Goal: Information Seeking & Learning: Find specific fact

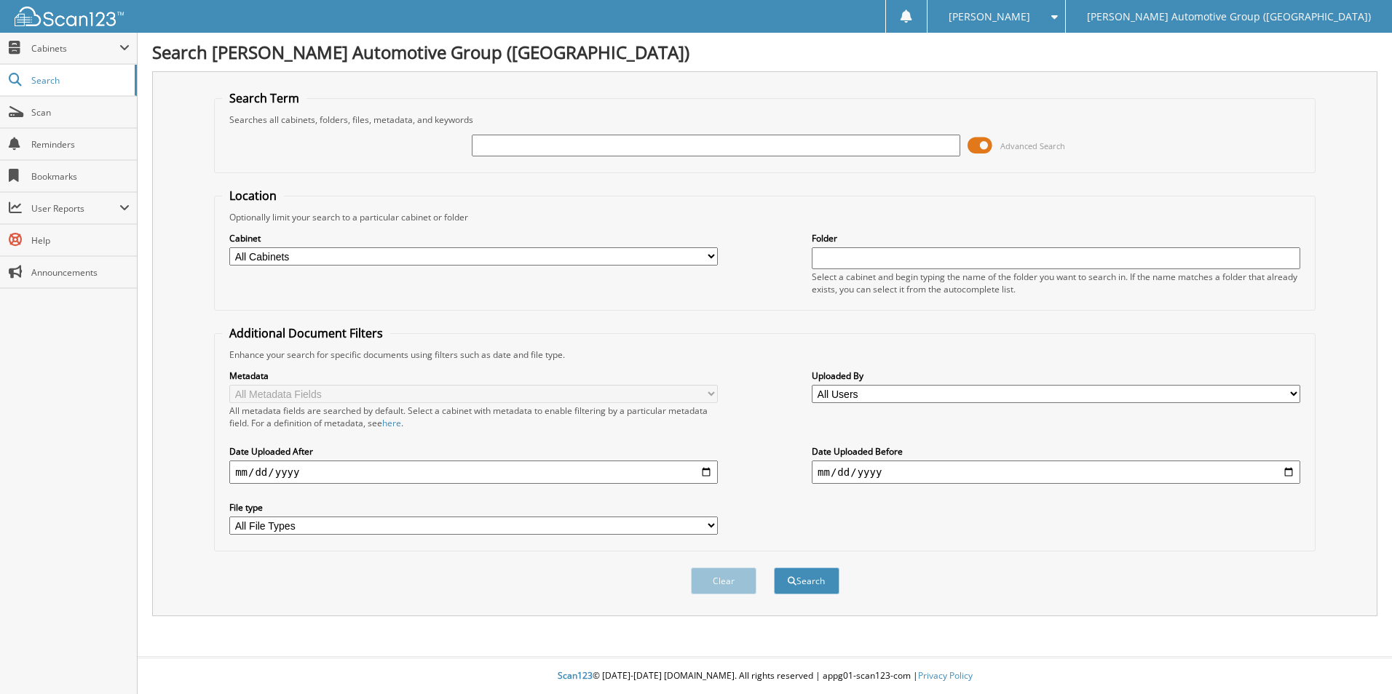
click at [665, 141] on input "text" at bounding box center [716, 146] width 488 height 22
type input "461973"
click at [774, 568] on button "Search" at bounding box center [807, 581] width 66 height 27
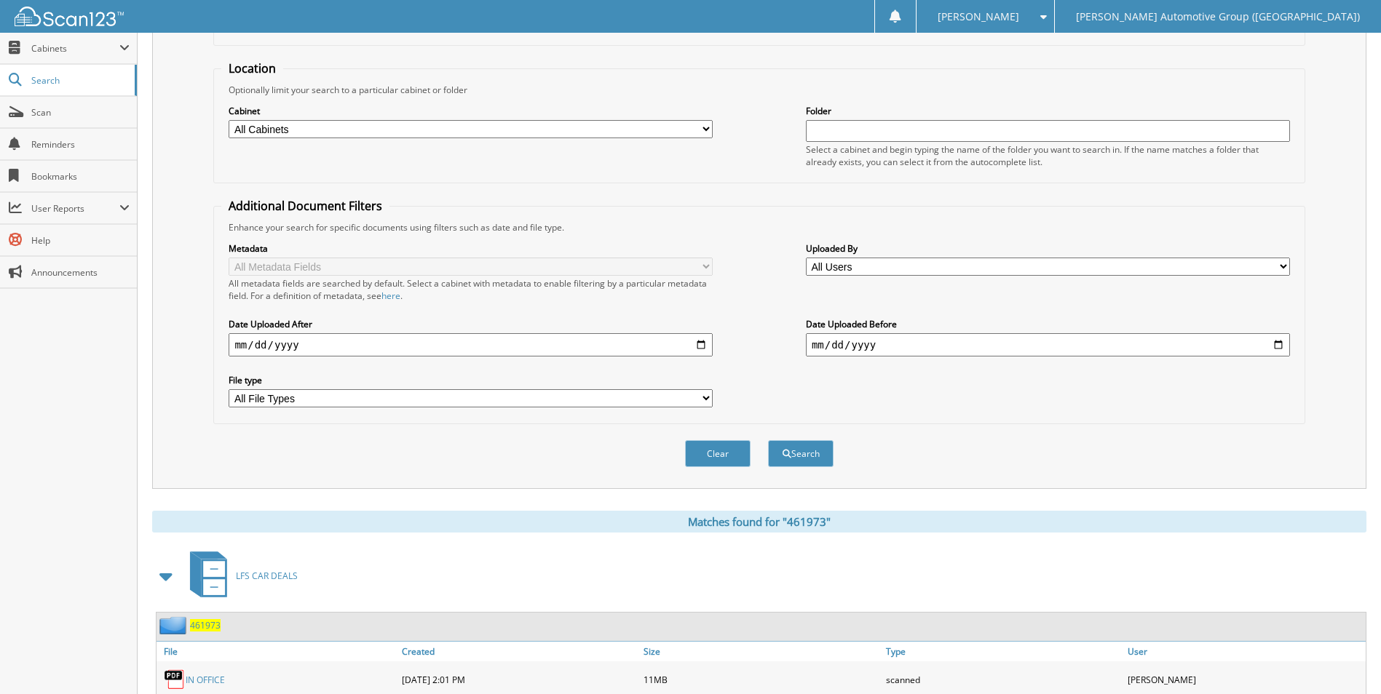
scroll to position [291, 0]
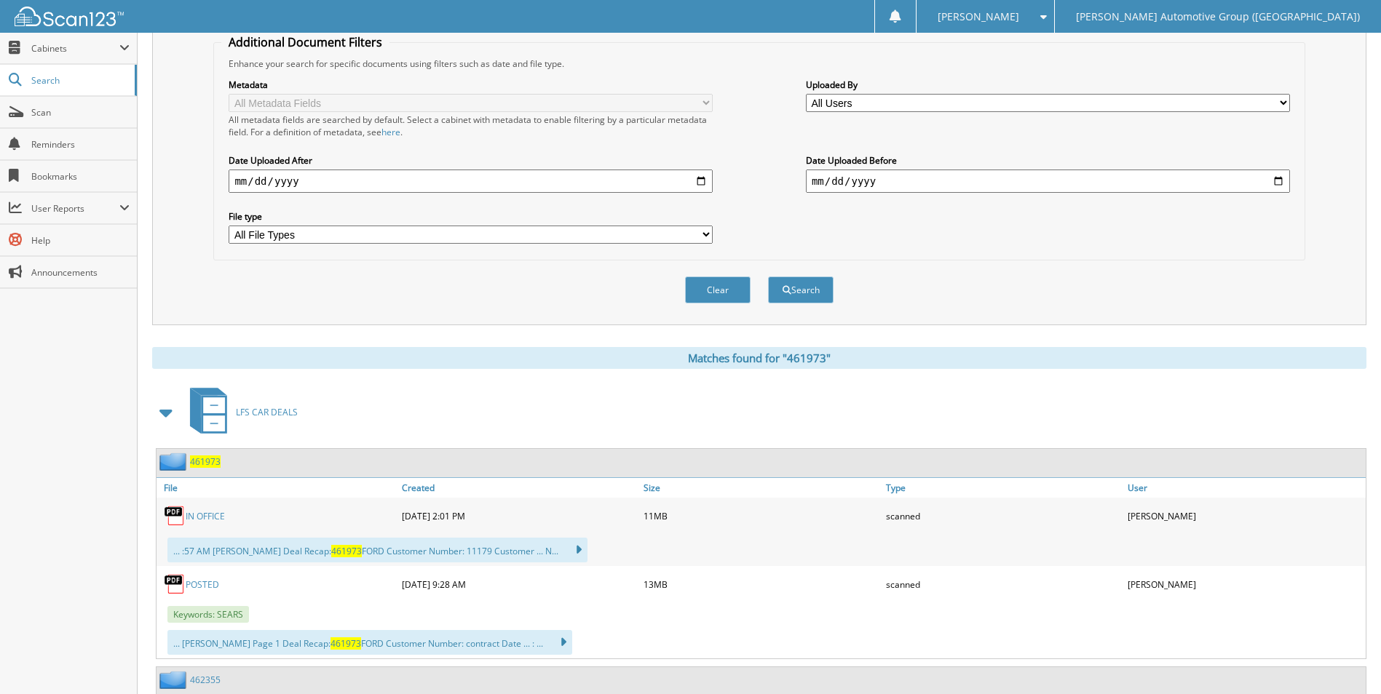
click at [204, 585] on link "POSTED" at bounding box center [202, 585] width 33 height 12
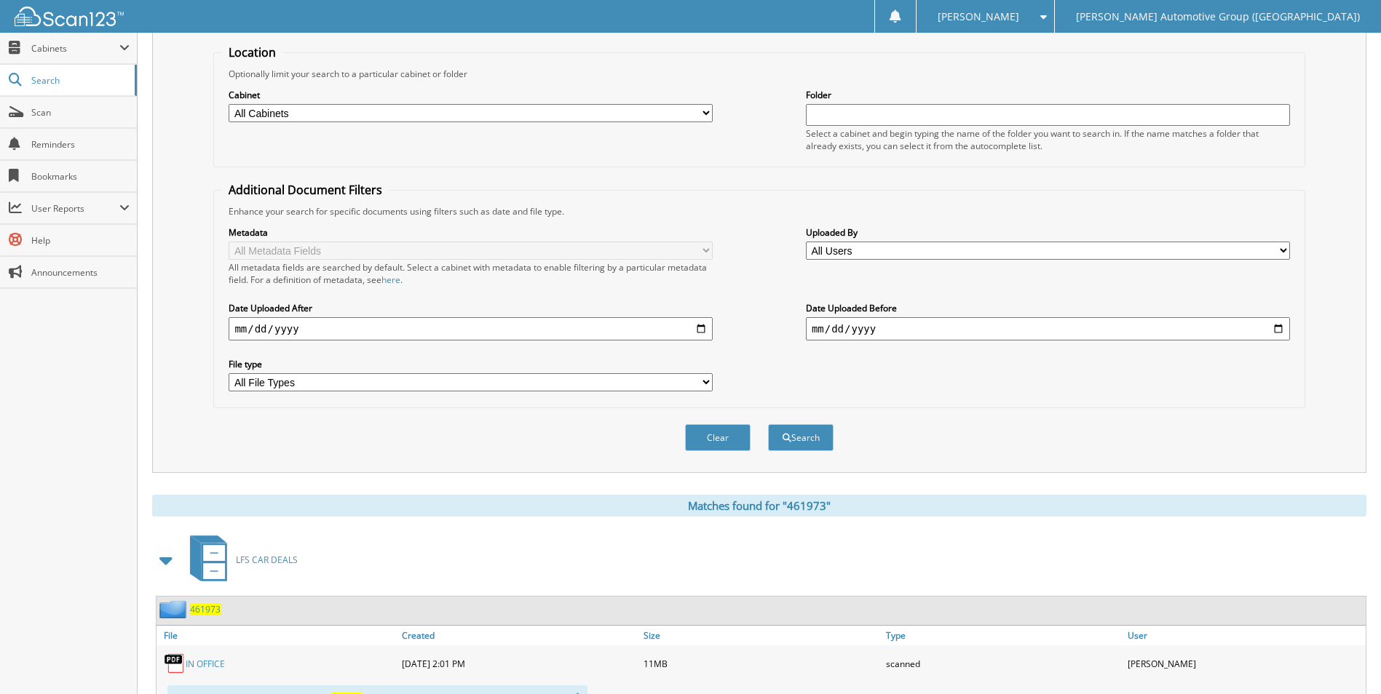
scroll to position [0, 0]
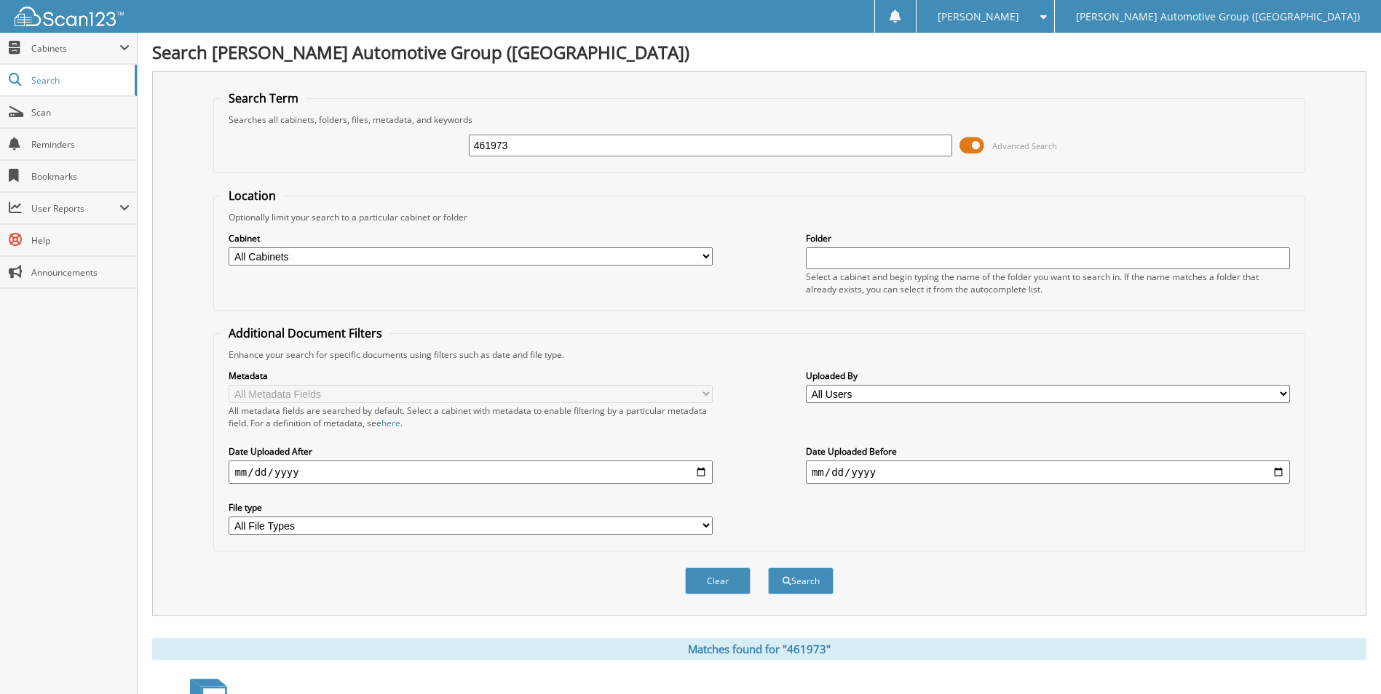
drag, startPoint x: 769, startPoint y: 137, endPoint x: 521, endPoint y: 111, distance: 249.6
click at [518, 106] on fieldset "Search Term Searches all cabinets, folders, files, metadata, and keywords 46197…" at bounding box center [758, 131] width 1091 height 83
type input "4"
type input "457550"
click at [768, 568] on button "Search" at bounding box center [801, 581] width 66 height 27
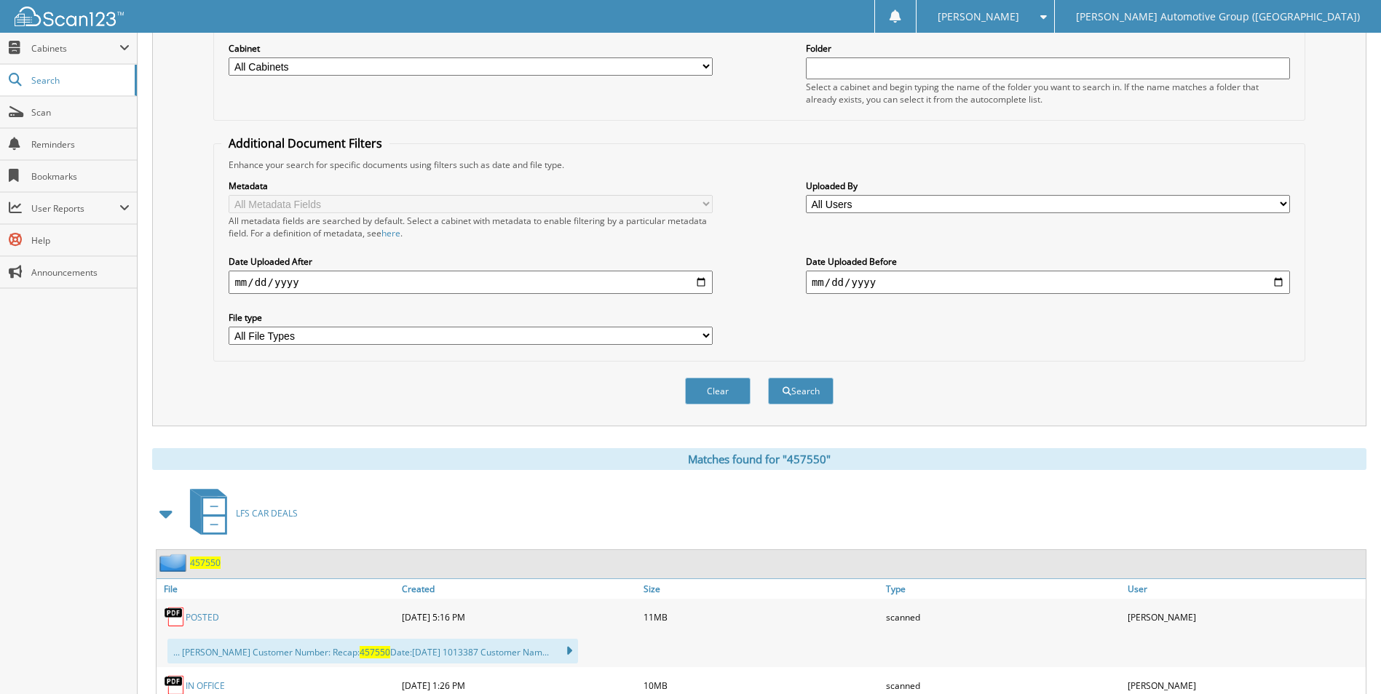
scroll to position [510, 0]
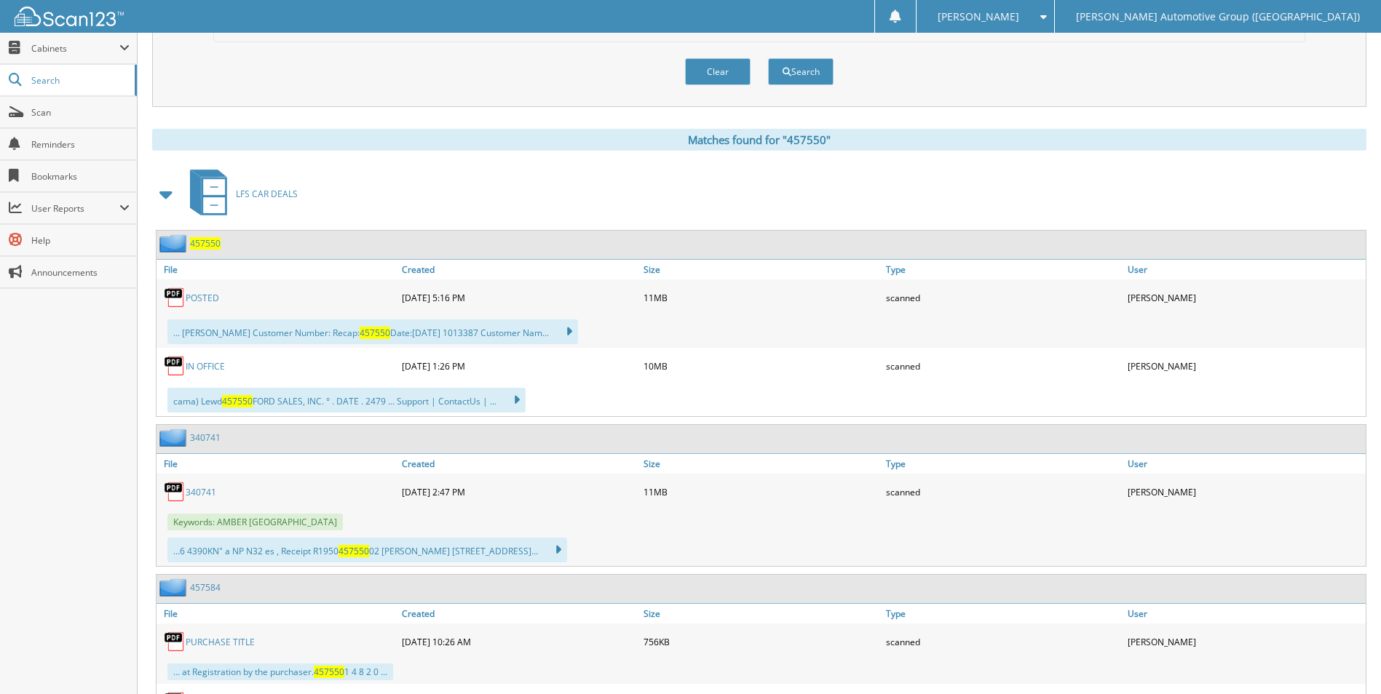
click at [197, 245] on span "457550" at bounding box center [205, 243] width 31 height 12
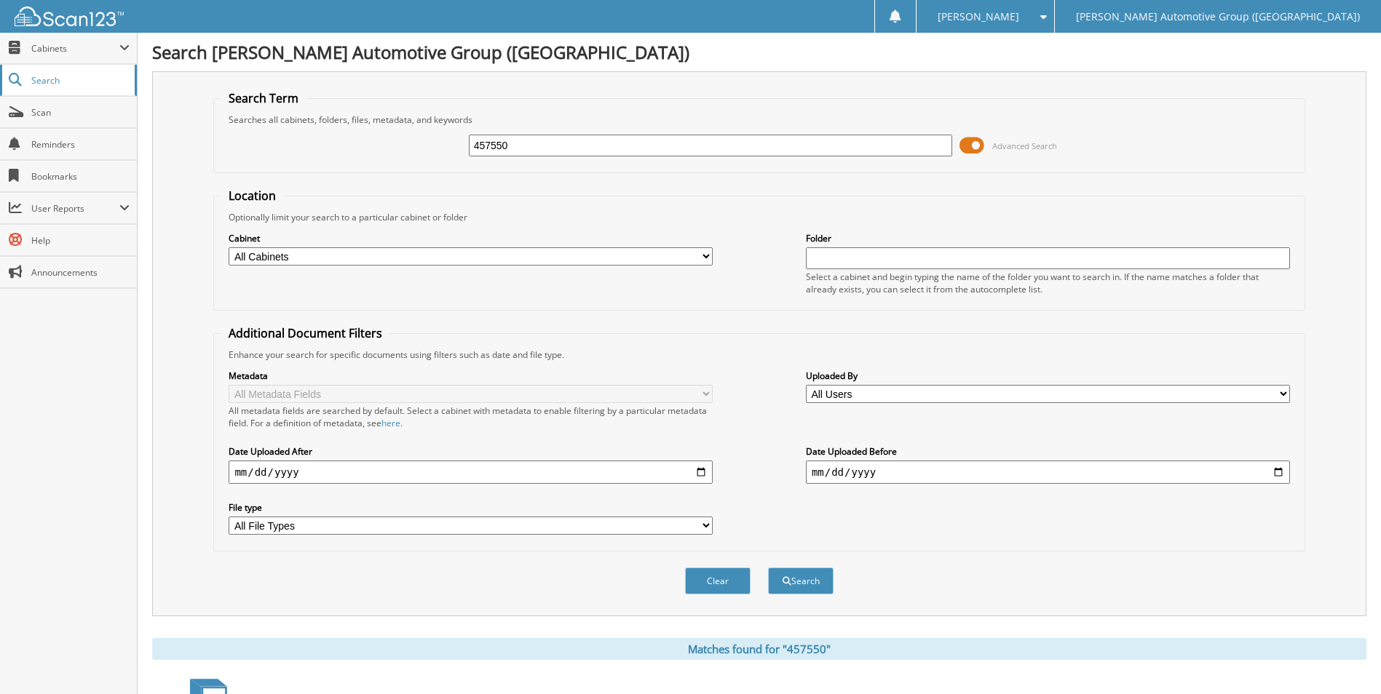
drag, startPoint x: 674, startPoint y: 143, endPoint x: 122, endPoint y: 74, distance: 556.7
click at [504, 120] on fieldset "Search Term Searches all cabinets, folders, files, metadata, and keywords 45755…" at bounding box center [758, 131] width 1091 height 83
type input "4"
type input "460139"
click at [768, 568] on button "Search" at bounding box center [801, 581] width 66 height 27
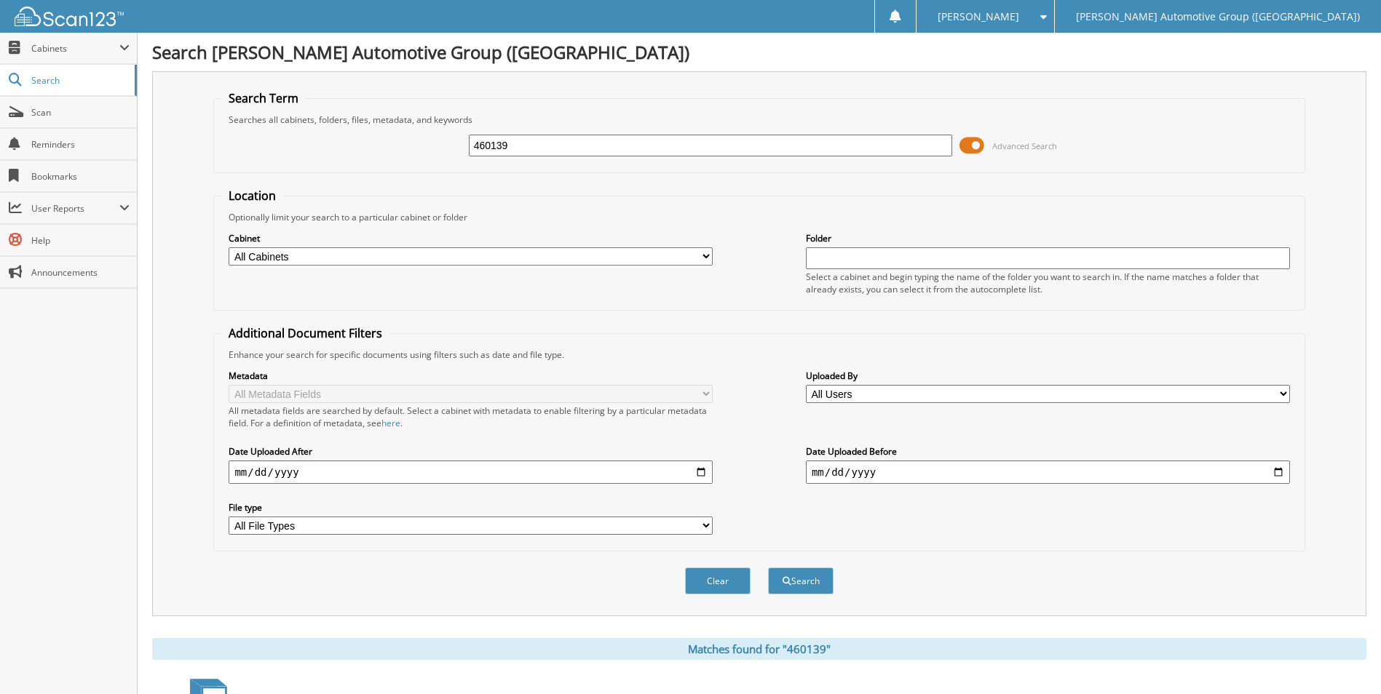
scroll to position [582, 0]
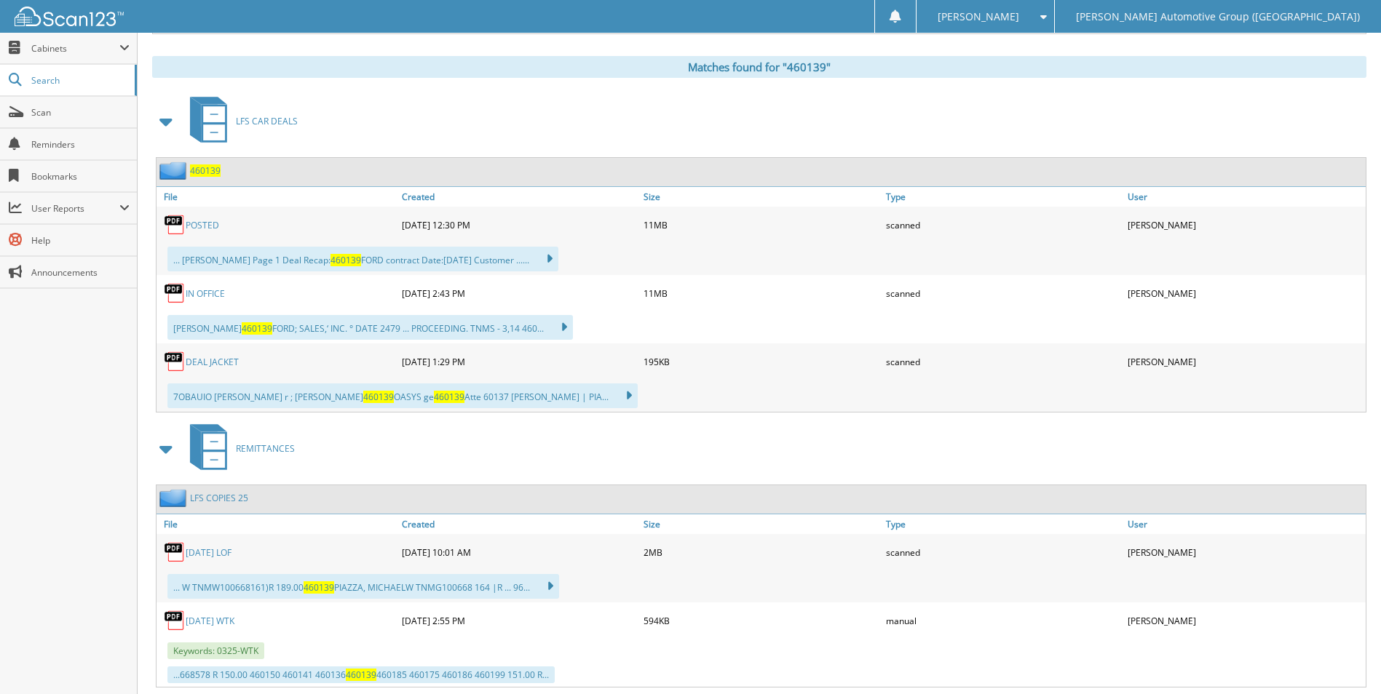
click at [203, 173] on span "460139" at bounding box center [205, 171] width 31 height 12
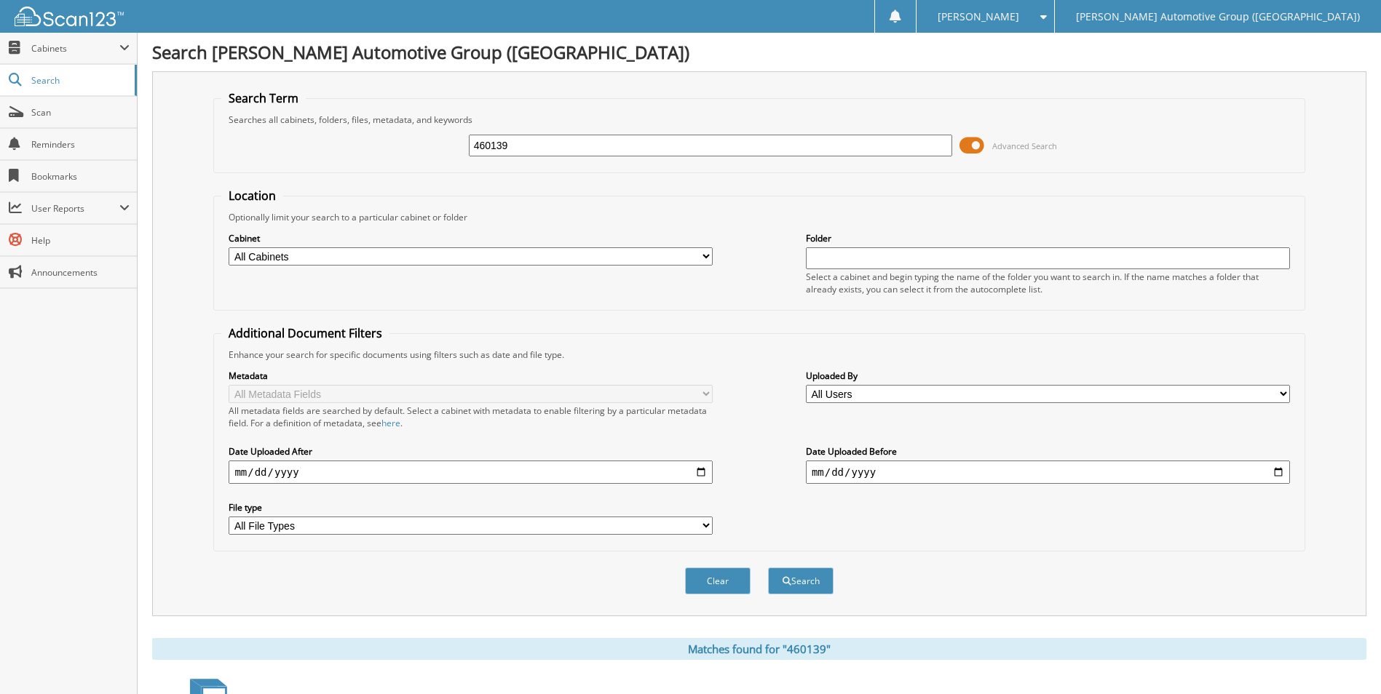
drag, startPoint x: 568, startPoint y: 142, endPoint x: 212, endPoint y: 115, distance: 357.0
click at [266, 124] on fieldset "Search Term Searches all cabinets, folders, files, metadata, and keywords 46013…" at bounding box center [758, 131] width 1091 height 83
type input "460356"
click at [768, 568] on button "Search" at bounding box center [801, 581] width 66 height 27
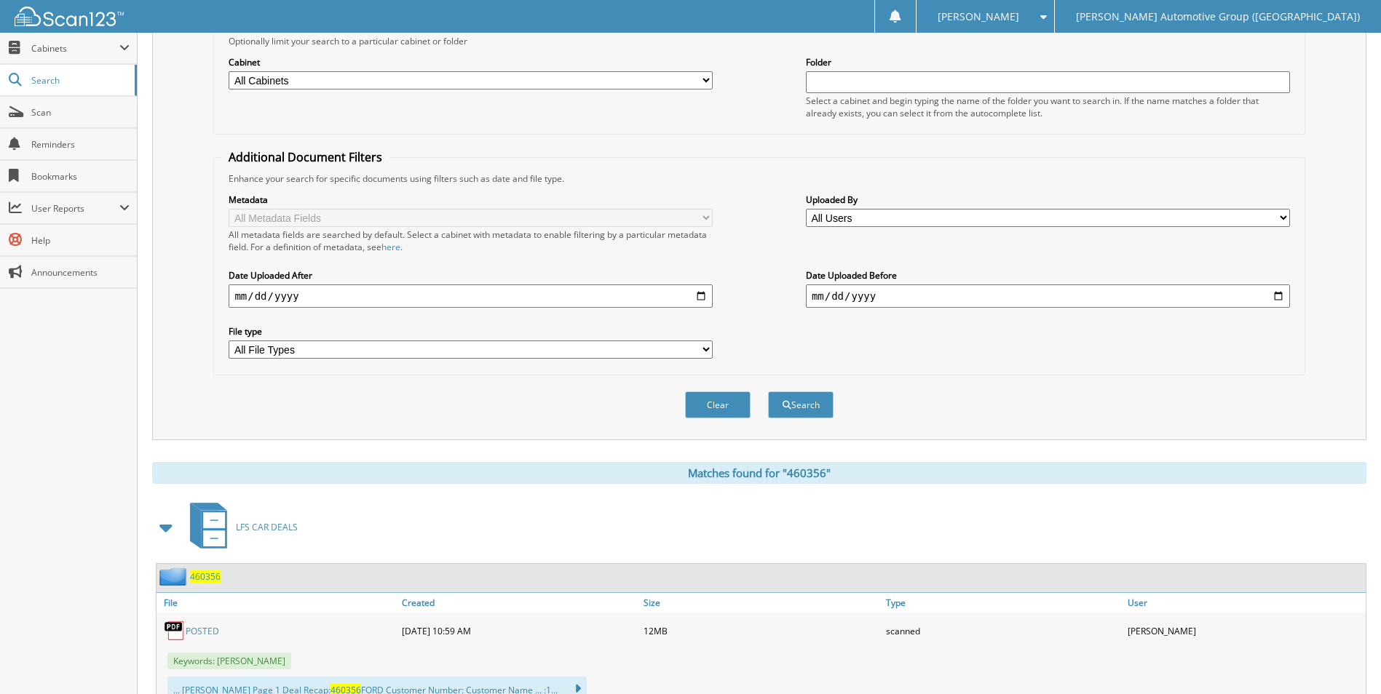
scroll to position [437, 0]
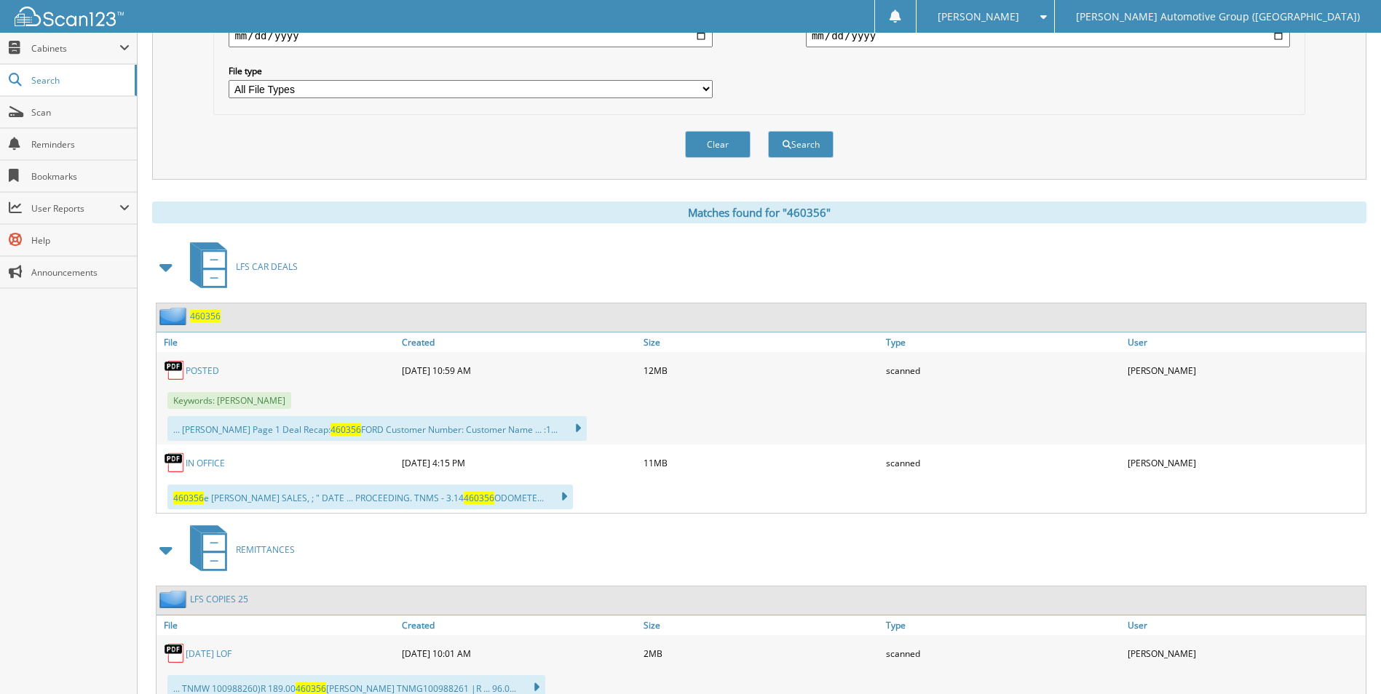
click at [205, 314] on span "460356" at bounding box center [205, 316] width 31 height 12
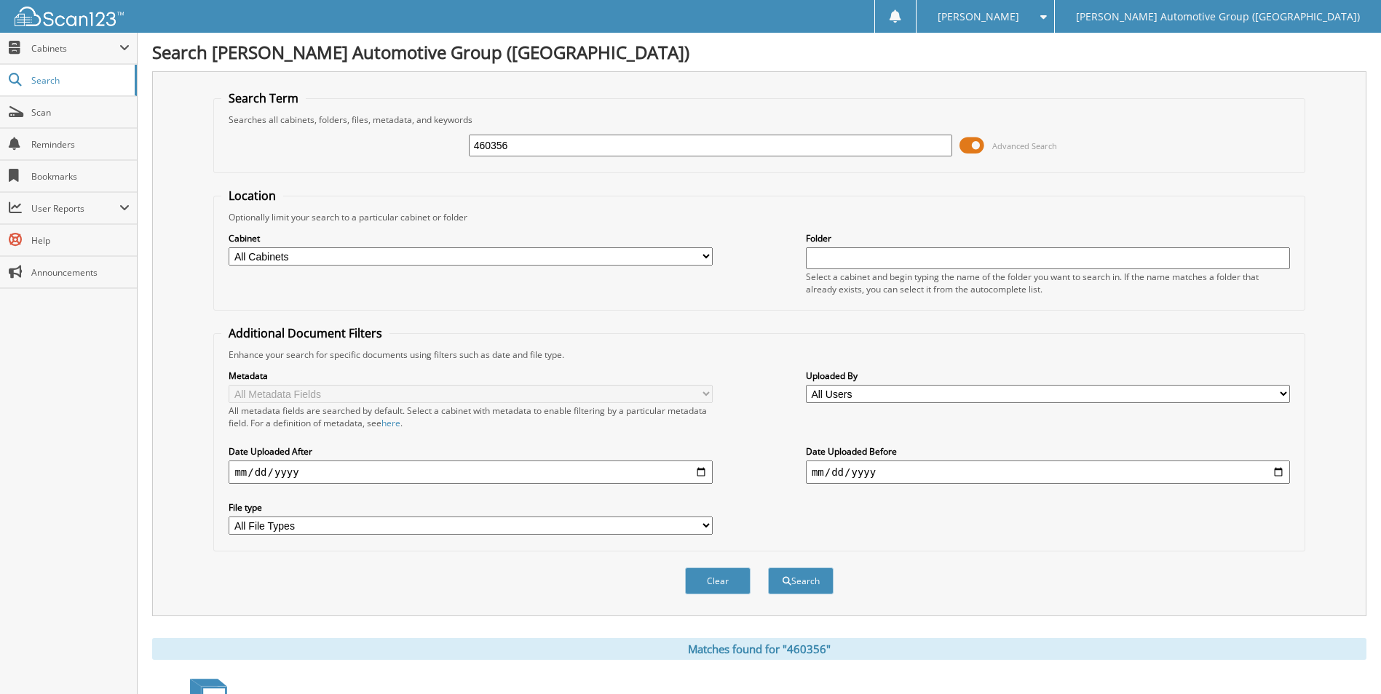
drag, startPoint x: 635, startPoint y: 146, endPoint x: 379, endPoint y: 125, distance: 257.1
click at [379, 125] on fieldset "Search Term Searches all cabinets, folders, files, metadata, and keywords 46035…" at bounding box center [758, 131] width 1091 height 83
click at [865, 149] on input "text" at bounding box center [711, 146] width 484 height 22
click at [873, 158] on div "Advanced Search" at bounding box center [758, 145] width 1075 height 39
click at [901, 160] on div "Advanced Search" at bounding box center [758, 145] width 1075 height 39
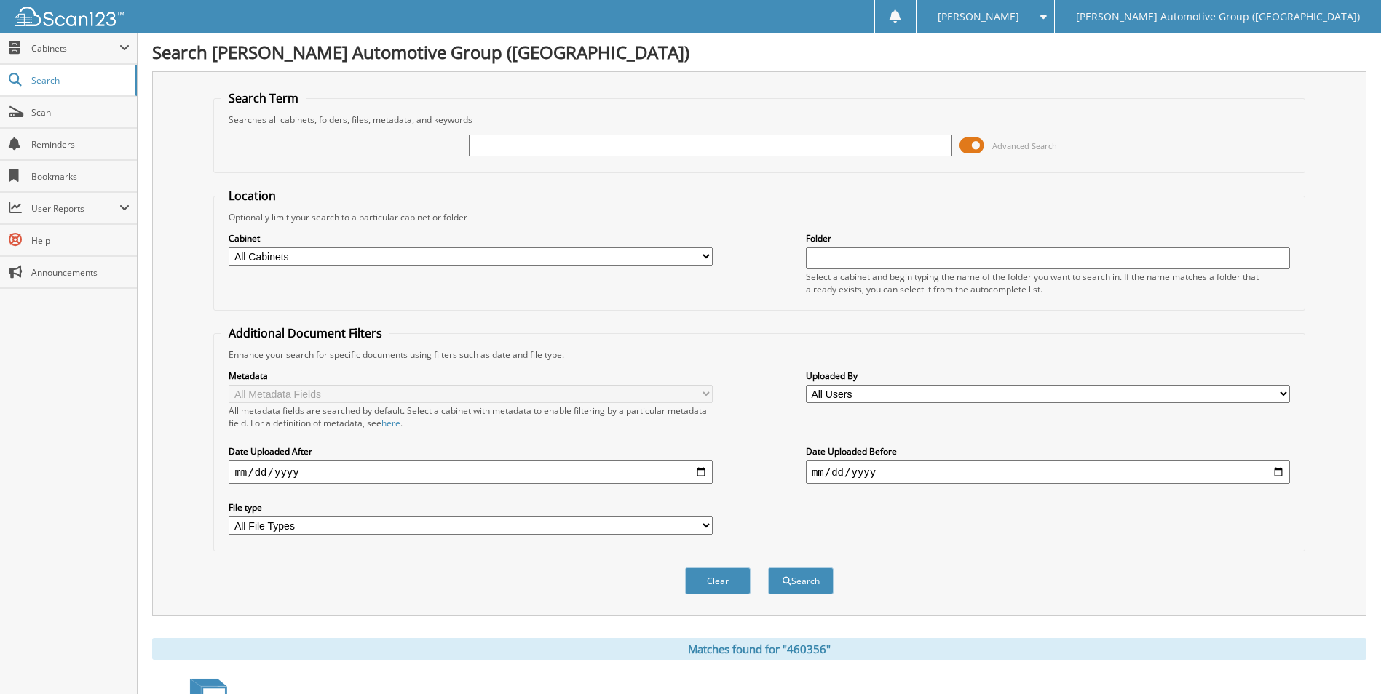
click at [867, 144] on input "text" at bounding box center [711, 146] width 484 height 22
click at [865, 144] on input "text" at bounding box center [711, 146] width 484 height 22
type input "457574"
click at [768, 568] on button "Search" at bounding box center [801, 581] width 66 height 27
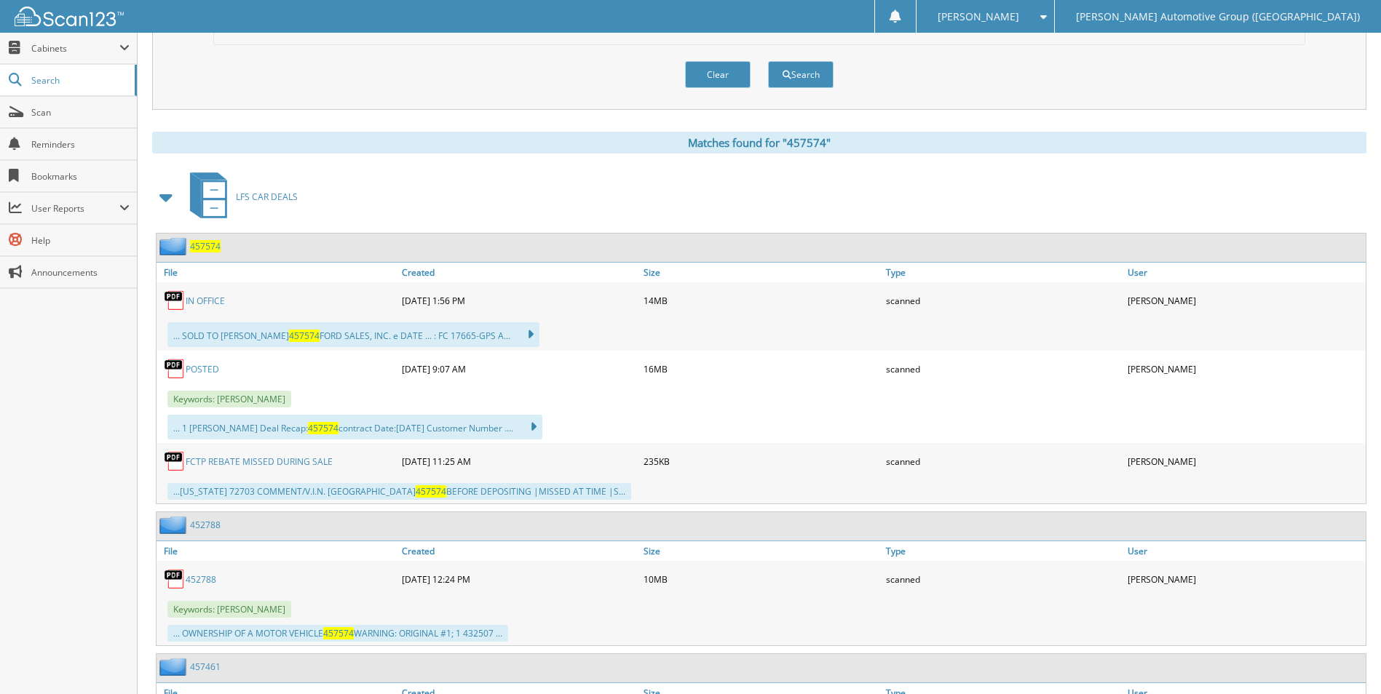
scroll to position [510, 0]
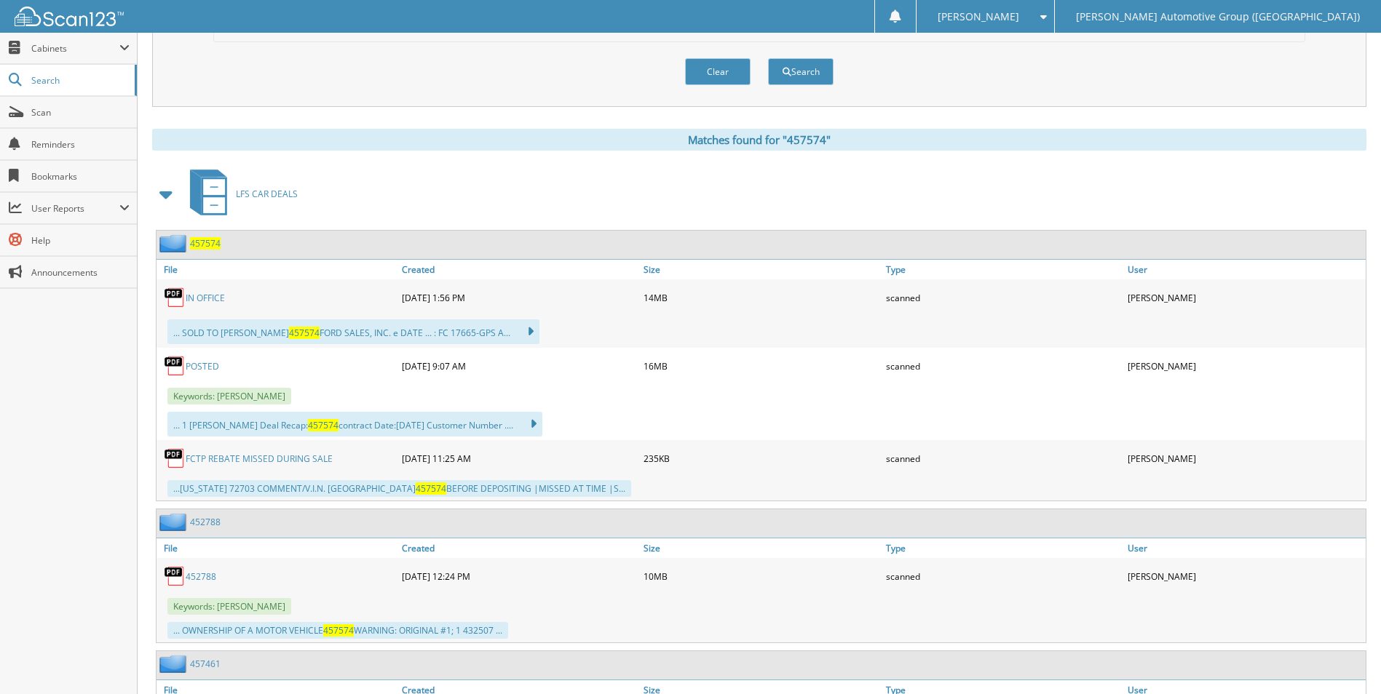
click at [208, 245] on span "457574" at bounding box center [205, 243] width 31 height 12
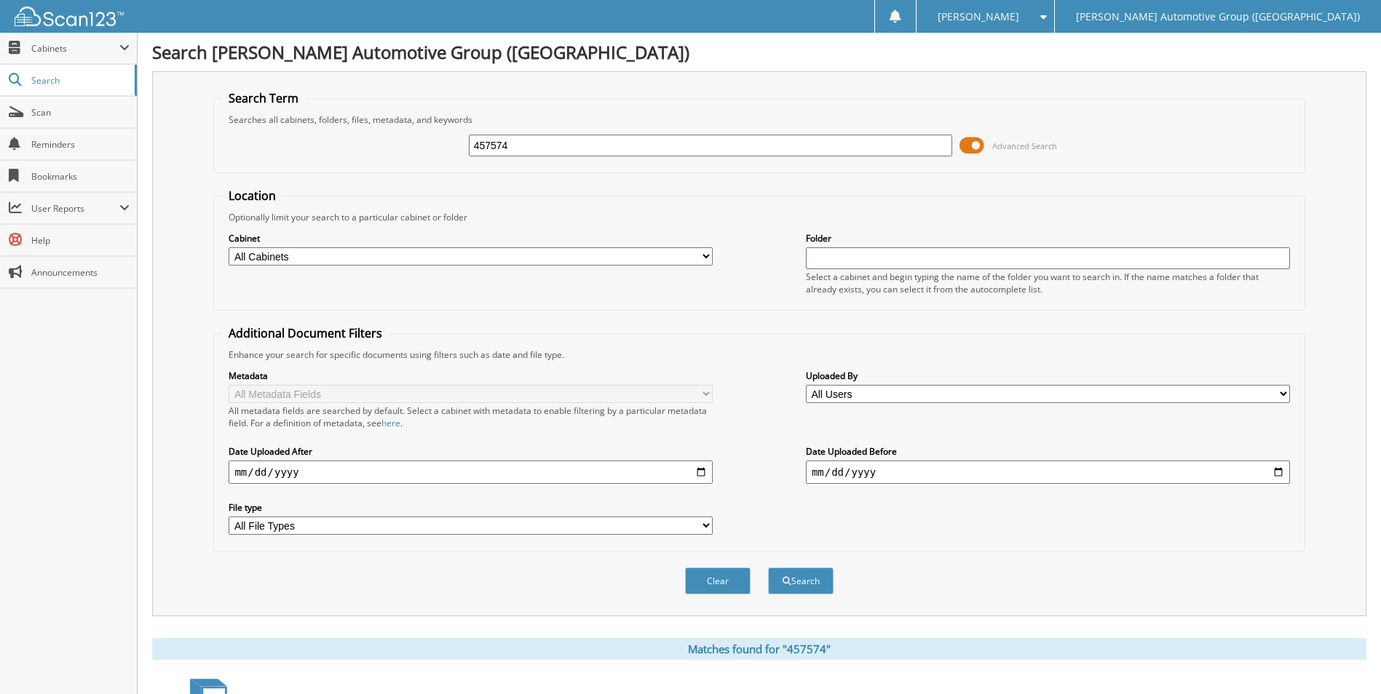
drag, startPoint x: 520, startPoint y: 149, endPoint x: 189, endPoint y: 130, distance: 331.8
click at [277, 140] on div "457574 Advanced Search" at bounding box center [758, 145] width 1075 height 39
type input "459684"
click at [768, 568] on button "Search" at bounding box center [801, 581] width 66 height 27
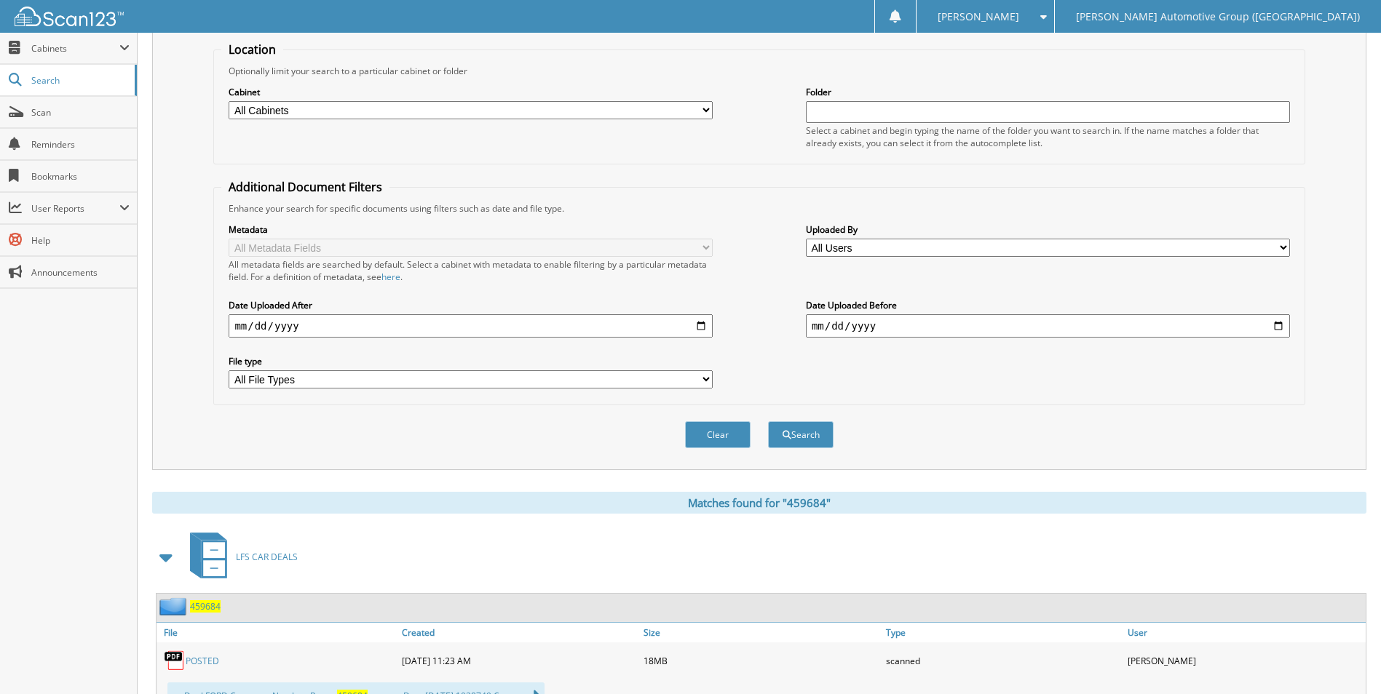
scroll to position [437, 0]
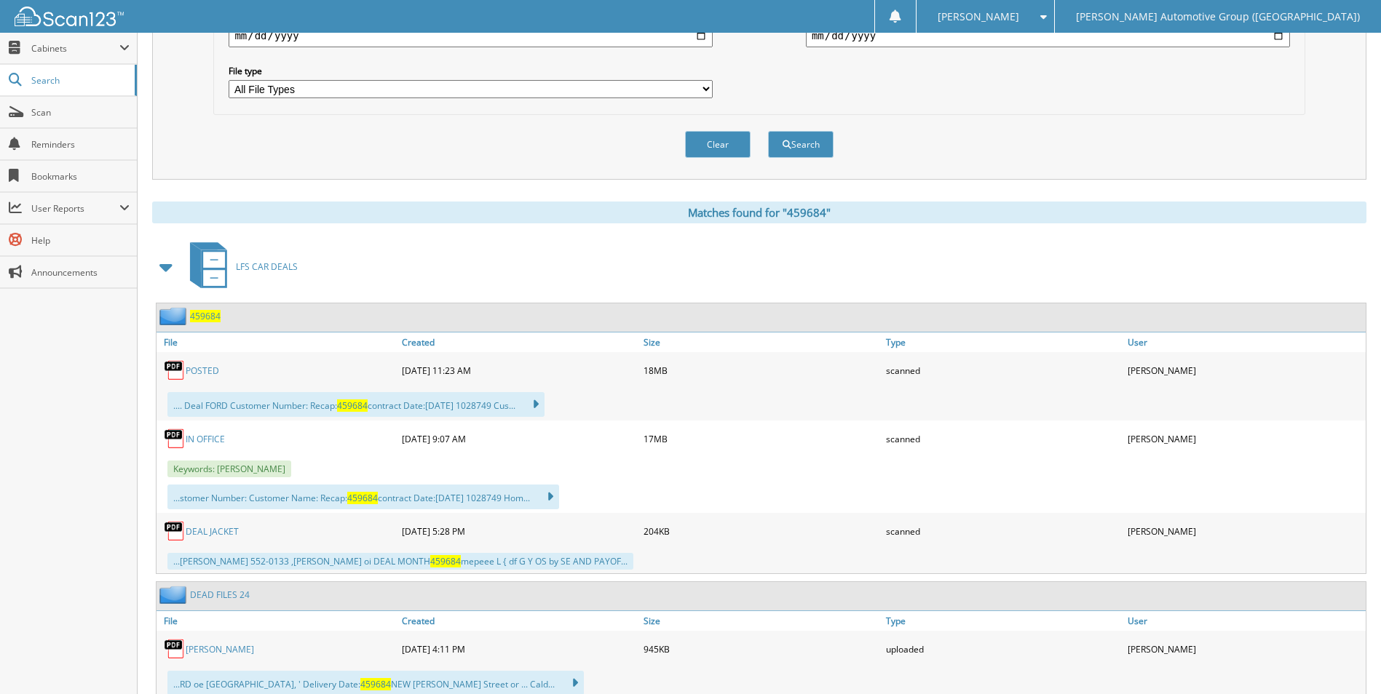
click at [207, 321] on span "459684" at bounding box center [205, 316] width 31 height 12
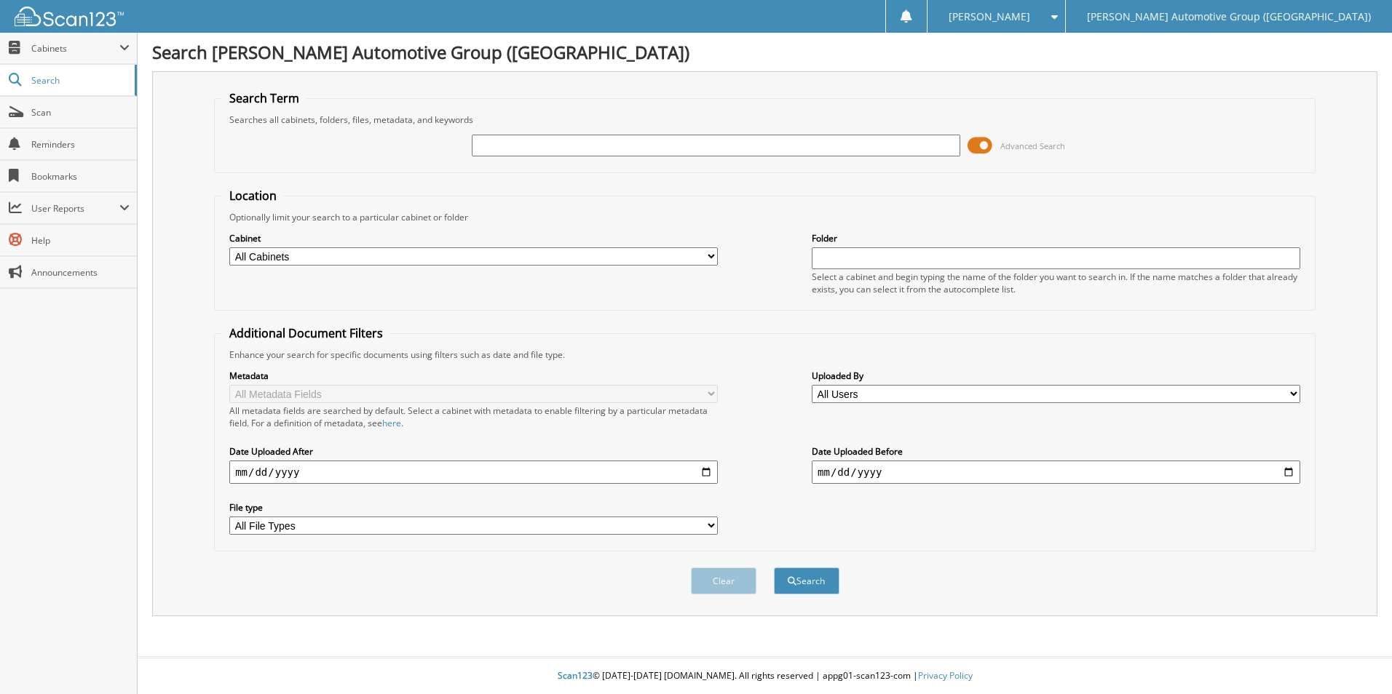
click at [699, 149] on input "text" at bounding box center [716, 146] width 488 height 22
type input "SFA56234"
click at [774, 568] on button "Search" at bounding box center [807, 581] width 66 height 27
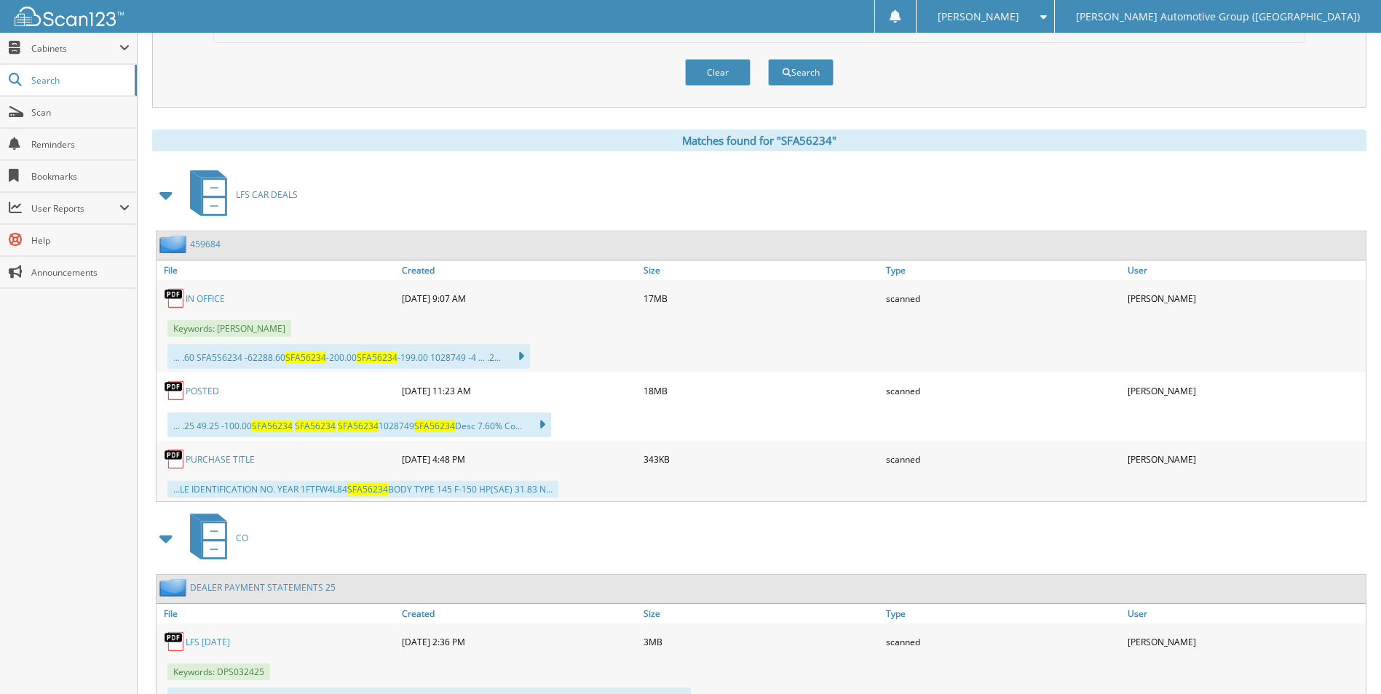
scroll to position [510, 0]
click at [205, 242] on link "459684" at bounding box center [205, 243] width 31 height 12
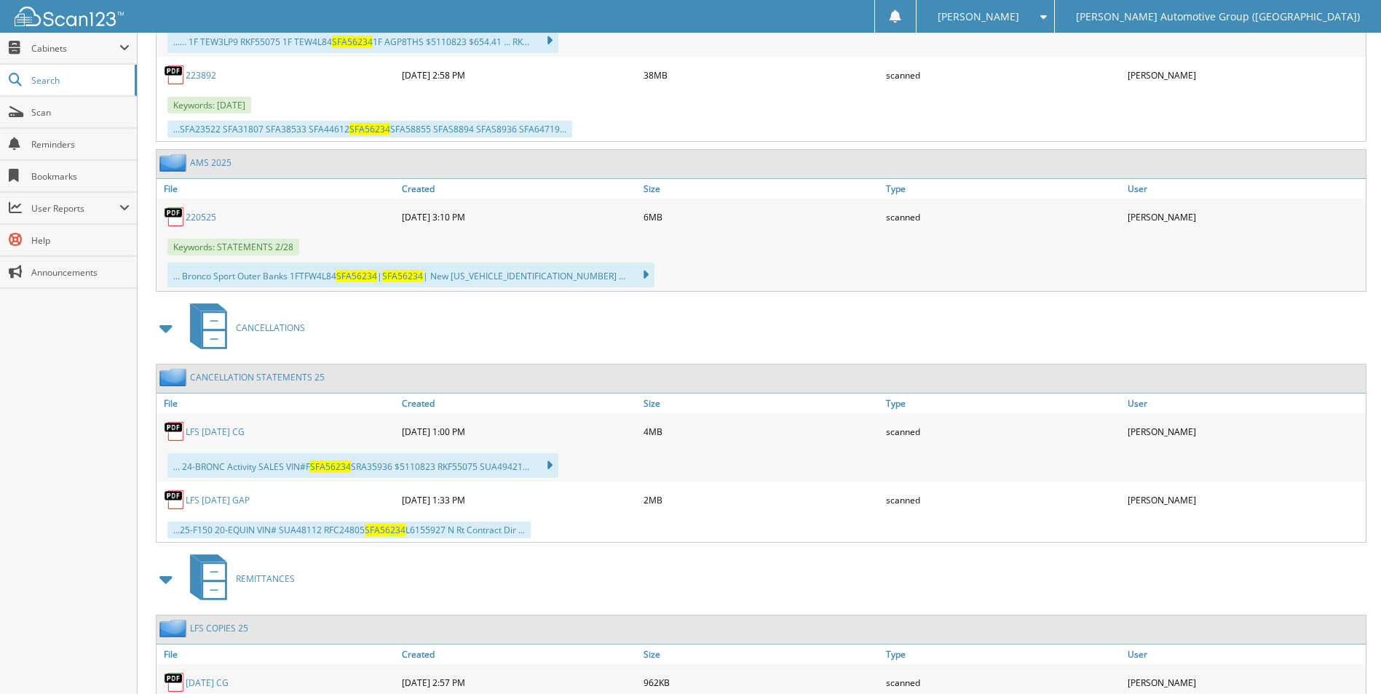
scroll to position [1652, 0]
